Goal: Unclear

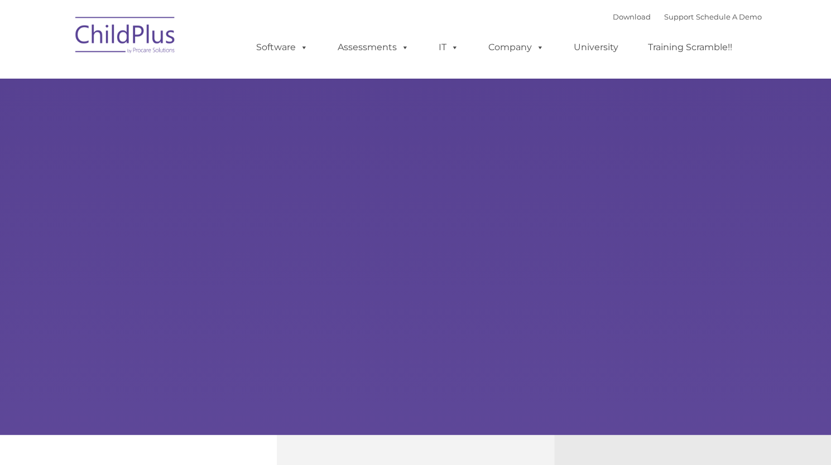
type input ""
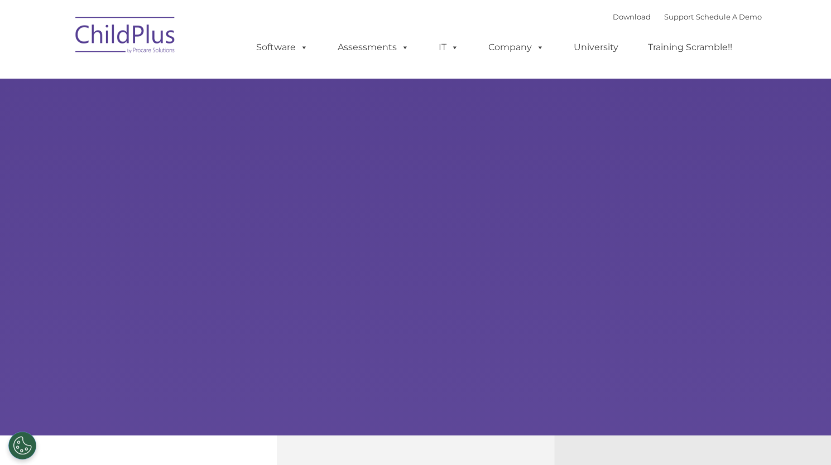
select select "MEDIUM"
type input ""
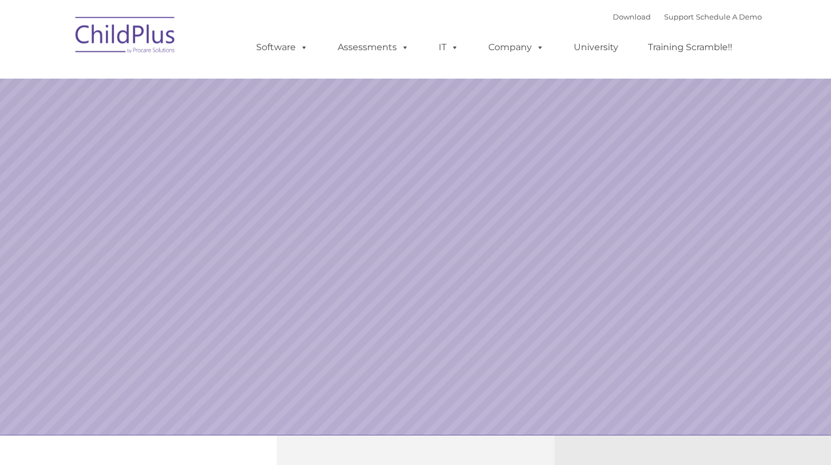
select select "MEDIUM"
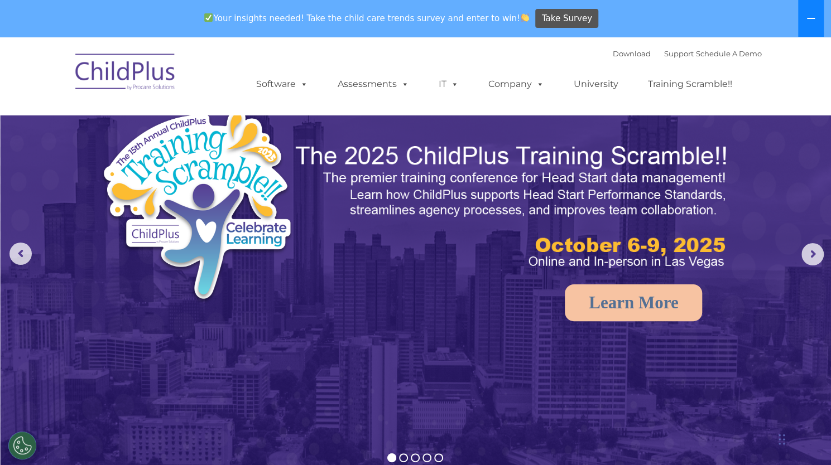
click at [805, 13] on button at bounding box center [811, 18] width 26 height 37
